Goal: Transaction & Acquisition: Subscribe to service/newsletter

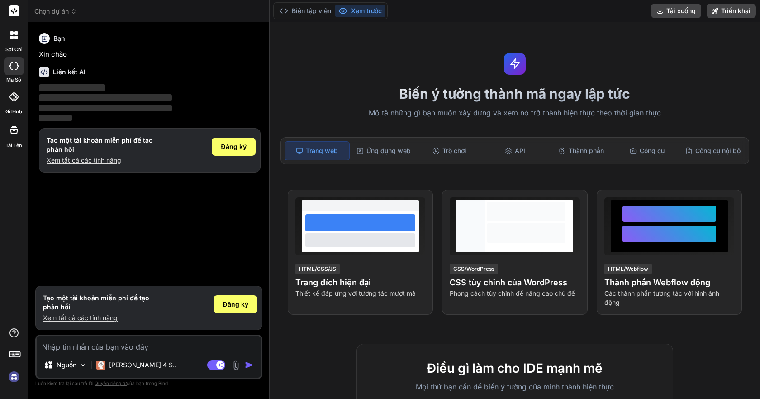
type textarea "x"
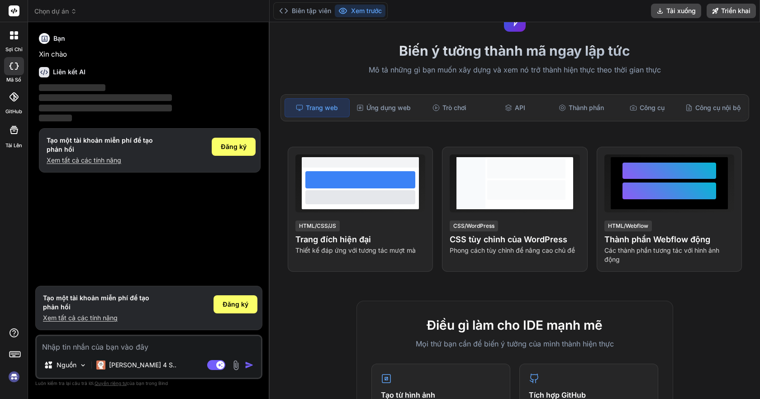
scroll to position [45, 0]
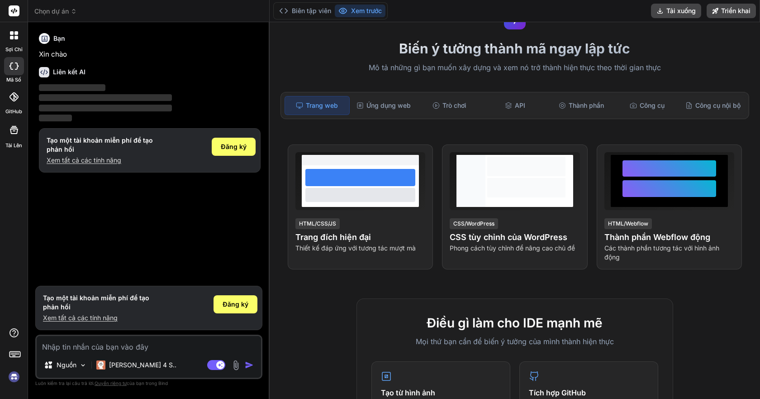
drag, startPoint x: 281, startPoint y: 277, endPoint x: 217, endPoint y: 239, distance: 73.6
click at [217, 239] on div "Bạn Xin chào Liên kết AI ‌ ‌ ‌ ‌ Tạo một tài khoản miễn phí để tạo phản hồi Xem…" at bounding box center [149, 155] width 225 height 252
click at [107, 162] on font "Xem tất cả các tính năng" at bounding box center [84, 160] width 75 height 8
click at [242, 151] on div "Đăng ký" at bounding box center [234, 147] width 44 height 18
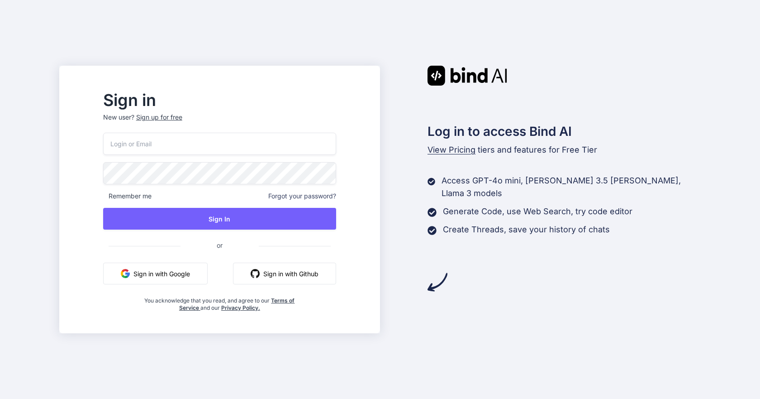
click at [200, 141] on input "email" at bounding box center [219, 144] width 233 height 22
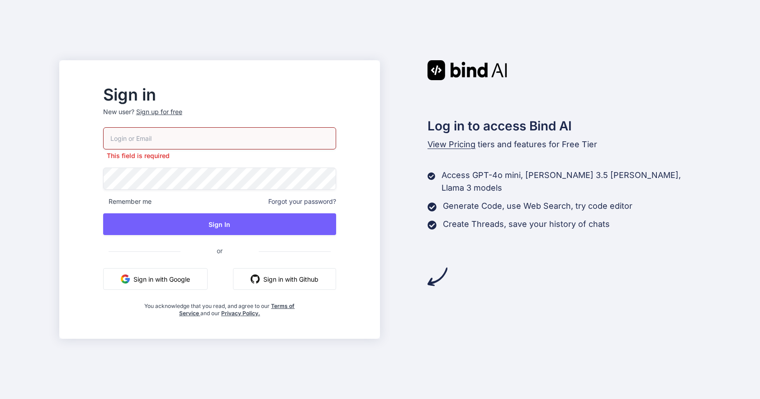
click at [310, 271] on button "Sign in with Github" at bounding box center [284, 279] width 103 height 22
